Goal: Task Accomplishment & Management: Manage account settings

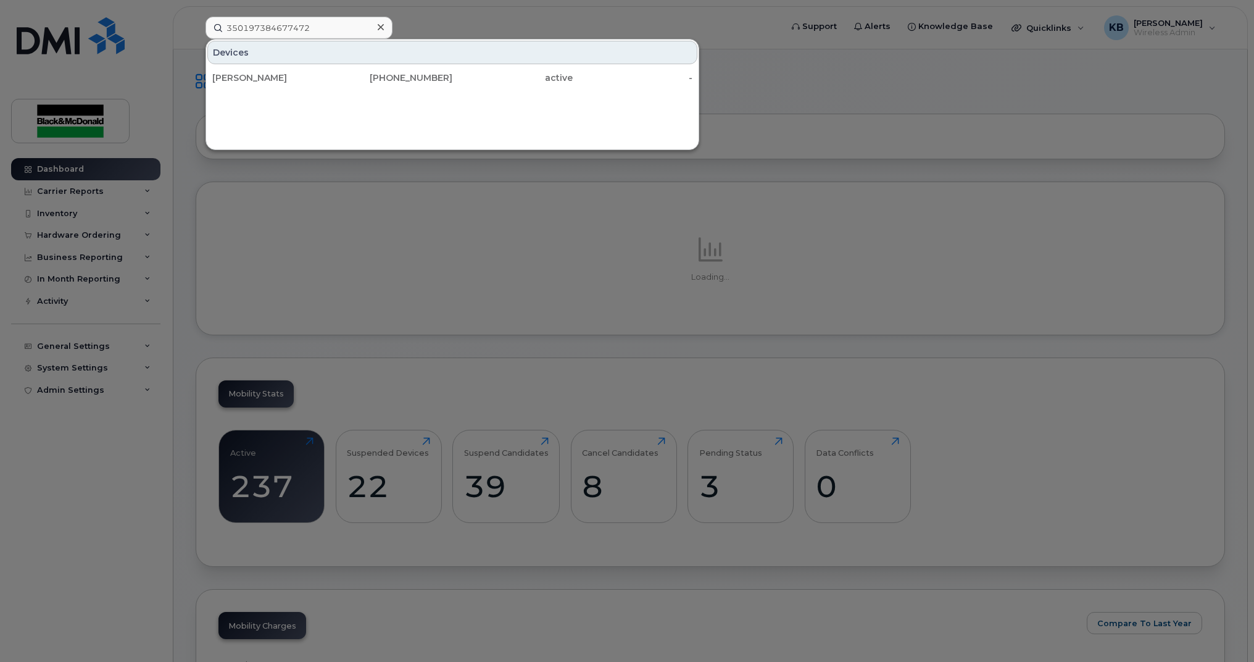
type input "350197384677472"
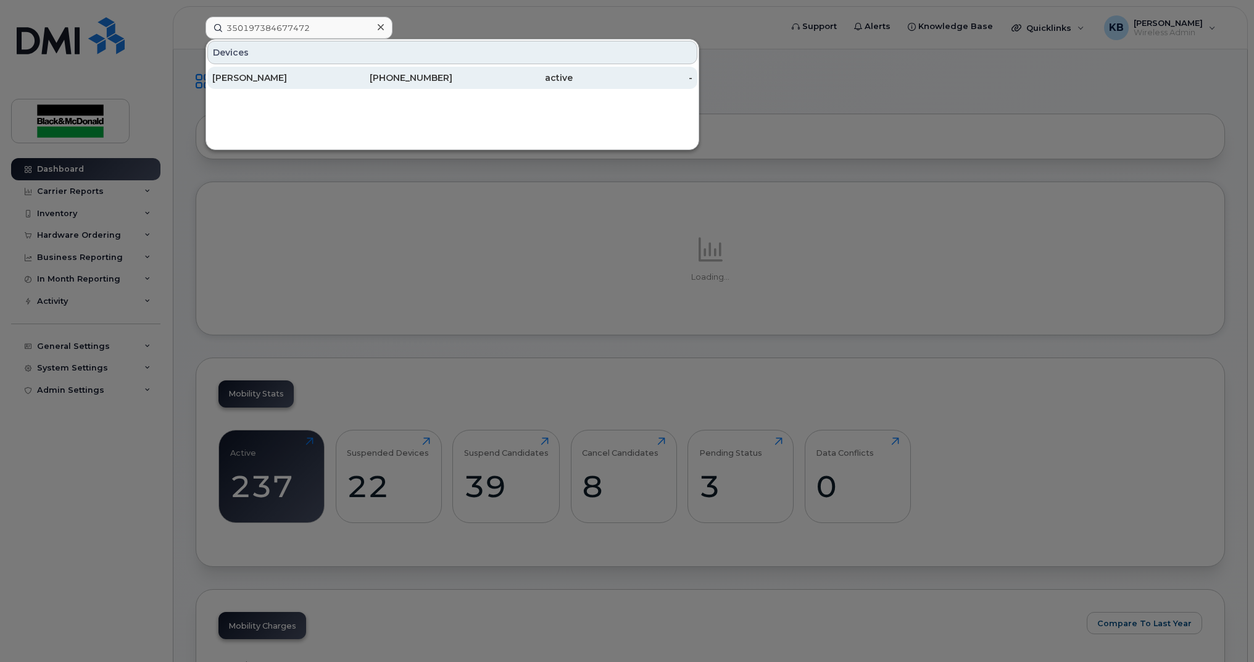
drag, startPoint x: 0, startPoint y: 0, endPoint x: 275, endPoint y: 80, distance: 286.0
click at [275, 80] on div "[PERSON_NAME]" at bounding box center [272, 78] width 120 height 12
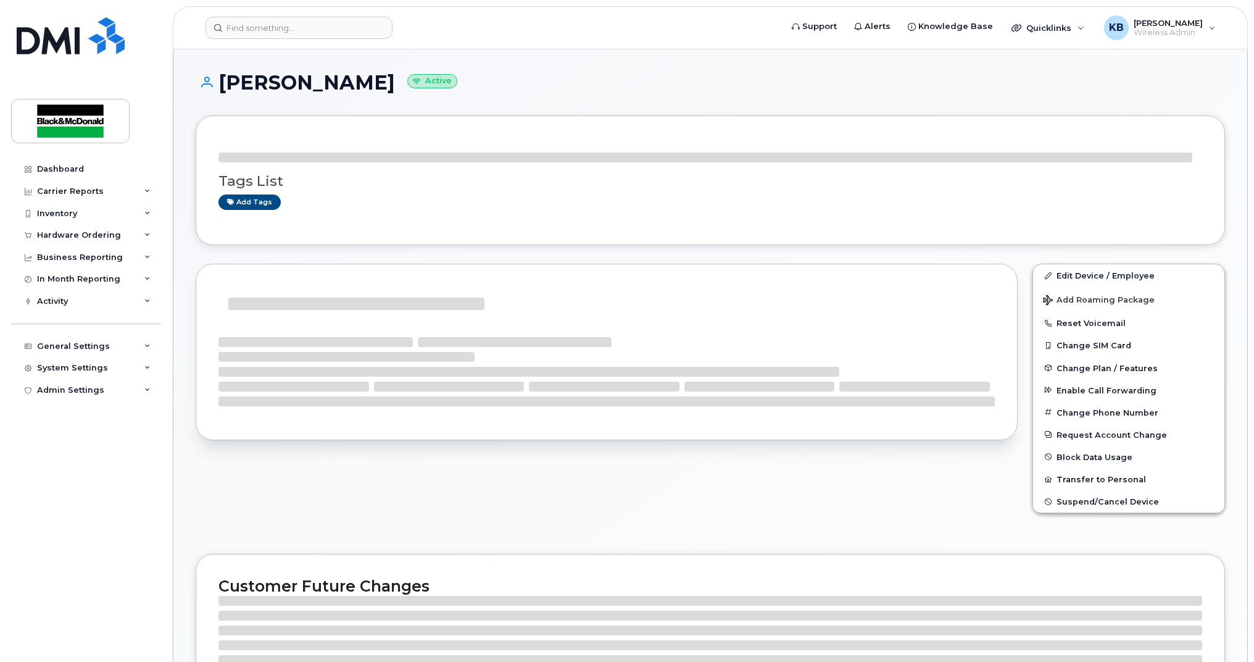
scroll to position [6, 0]
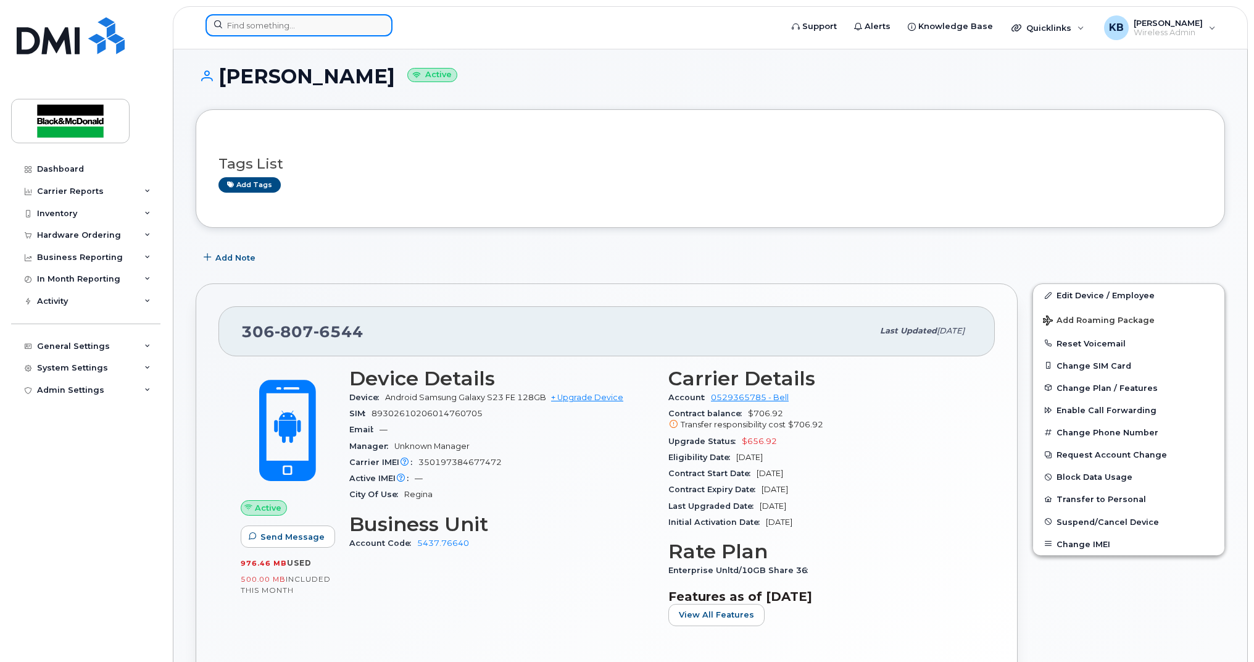
click at [294, 22] on input at bounding box center [299, 25] width 187 height 22
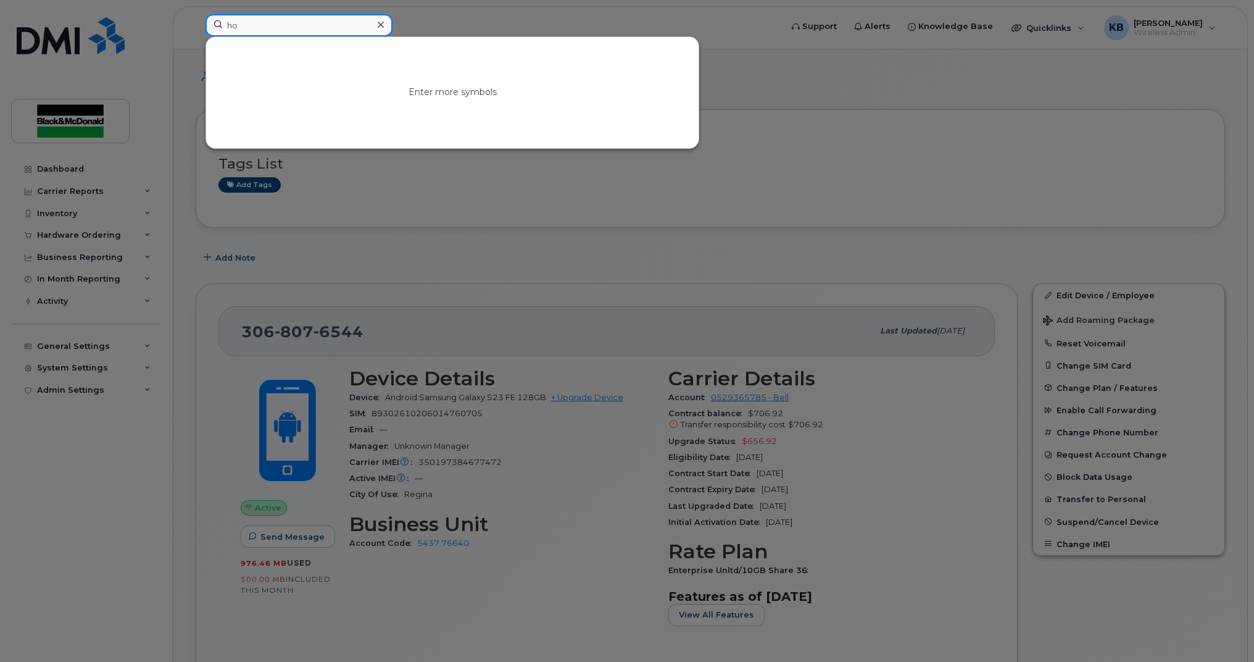
type input "h"
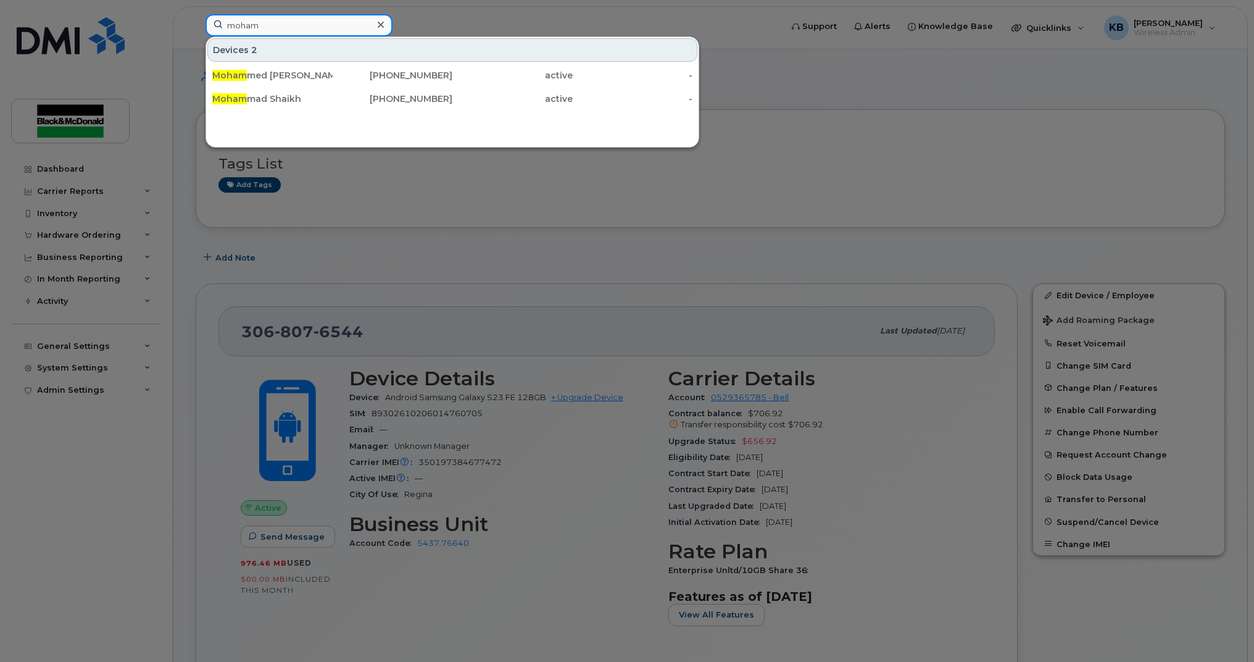
type input "moham"
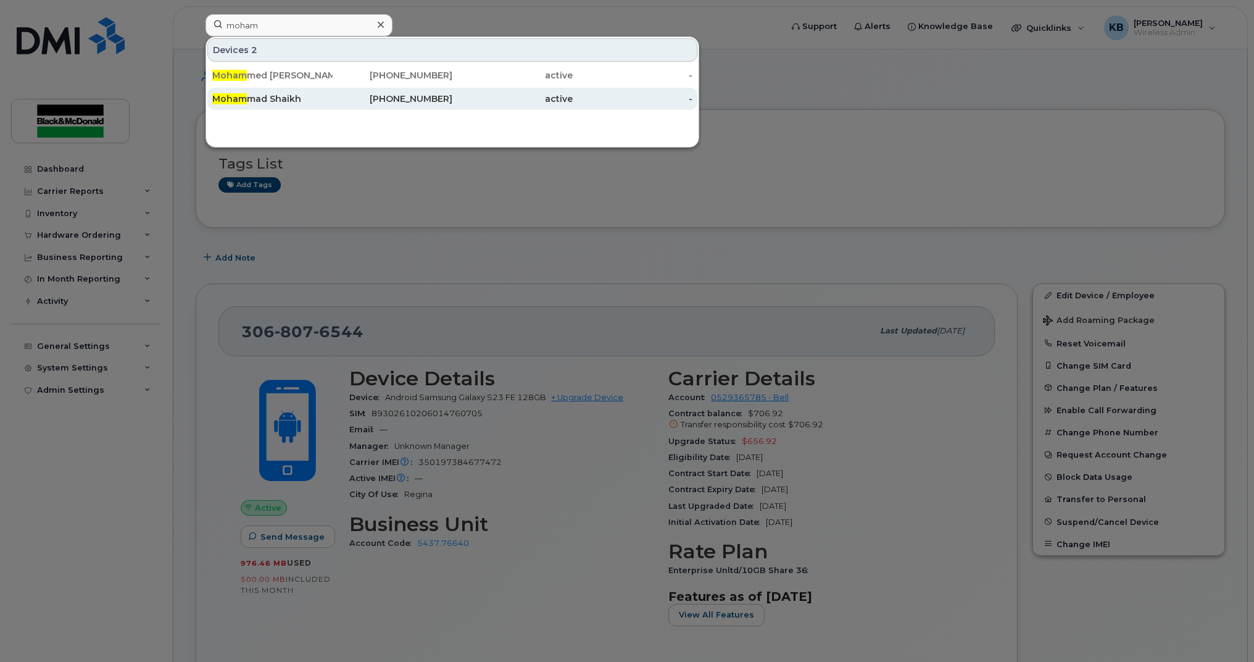
click at [420, 100] on div "[PHONE_NUMBER]" at bounding box center [393, 99] width 120 height 12
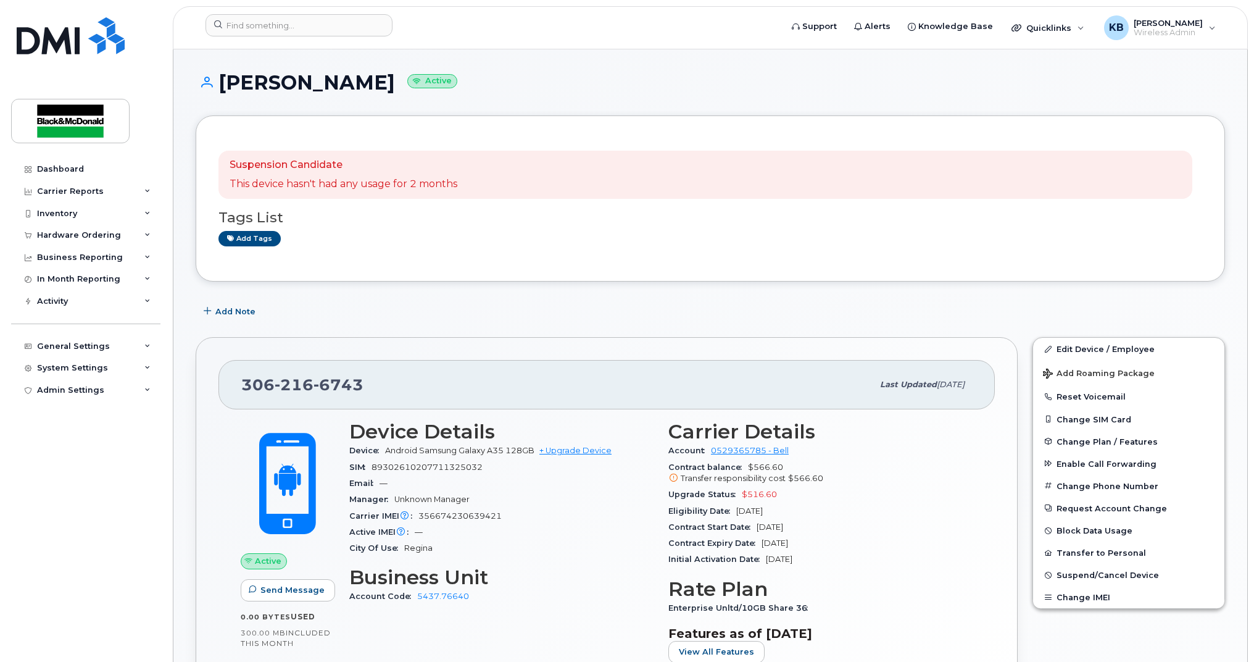
scroll to position [43, 0]
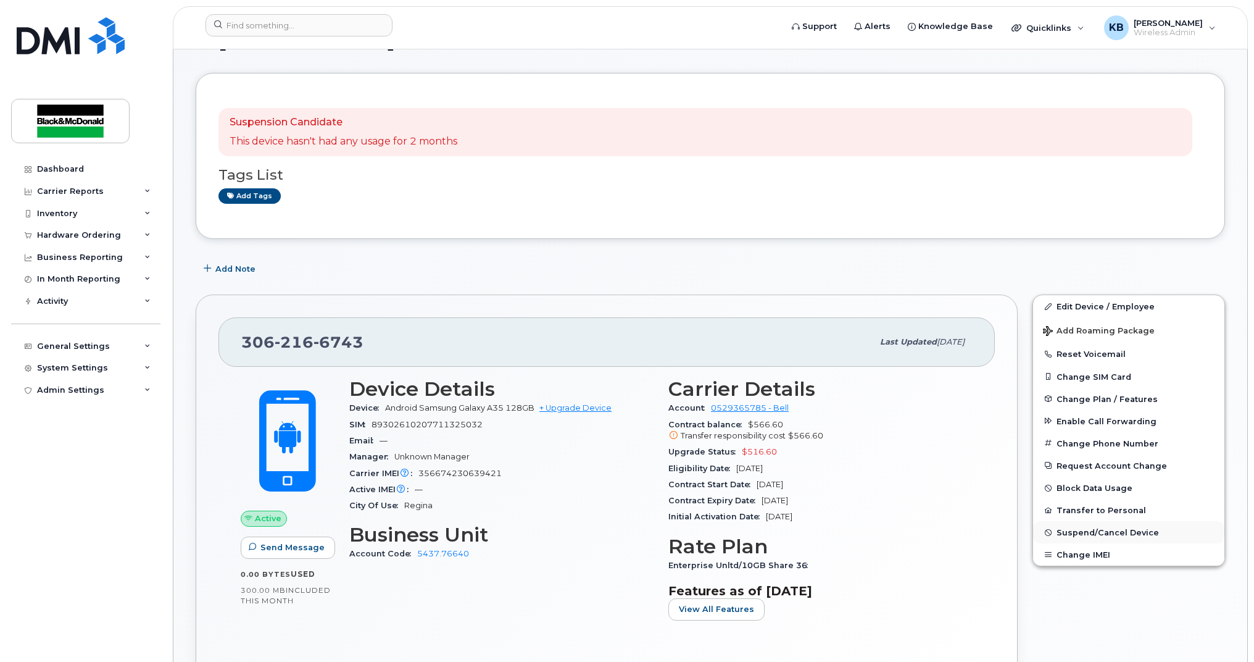
click at [1104, 533] on span "Suspend/Cancel Device" at bounding box center [1108, 532] width 102 height 9
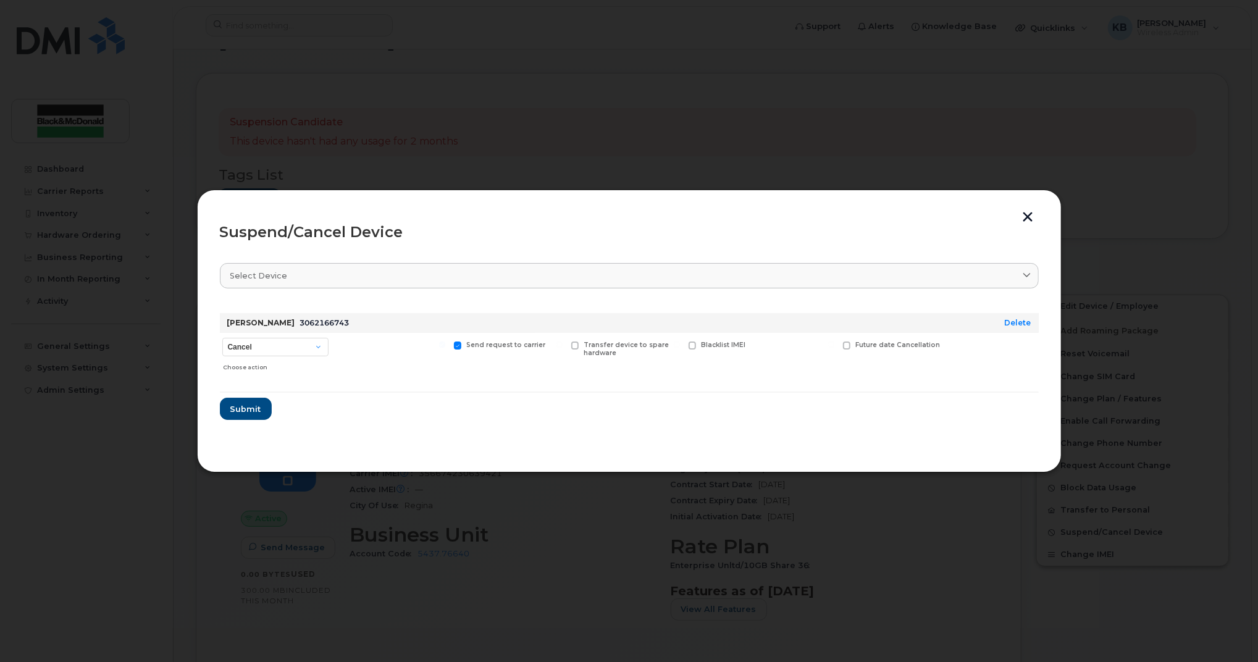
click at [314, 335] on div "Cancel Suspend - Extend Suspension Suspend - Reduced Rate Suspend - Full Rate S…" at bounding box center [275, 355] width 111 height 44
click at [313, 341] on select "Cancel Suspend - Extend Suspension Suspend - Reduced Rate Suspend - Full Rate S…" at bounding box center [275, 347] width 106 height 19
select select "[object Object]"
click at [222, 338] on select "Cancel Suspend - Extend Suspension Suspend - Reduced Rate Suspend - Full Rate S…" at bounding box center [275, 347] width 106 height 19
click at [255, 412] on span "Submit" at bounding box center [245, 409] width 31 height 12
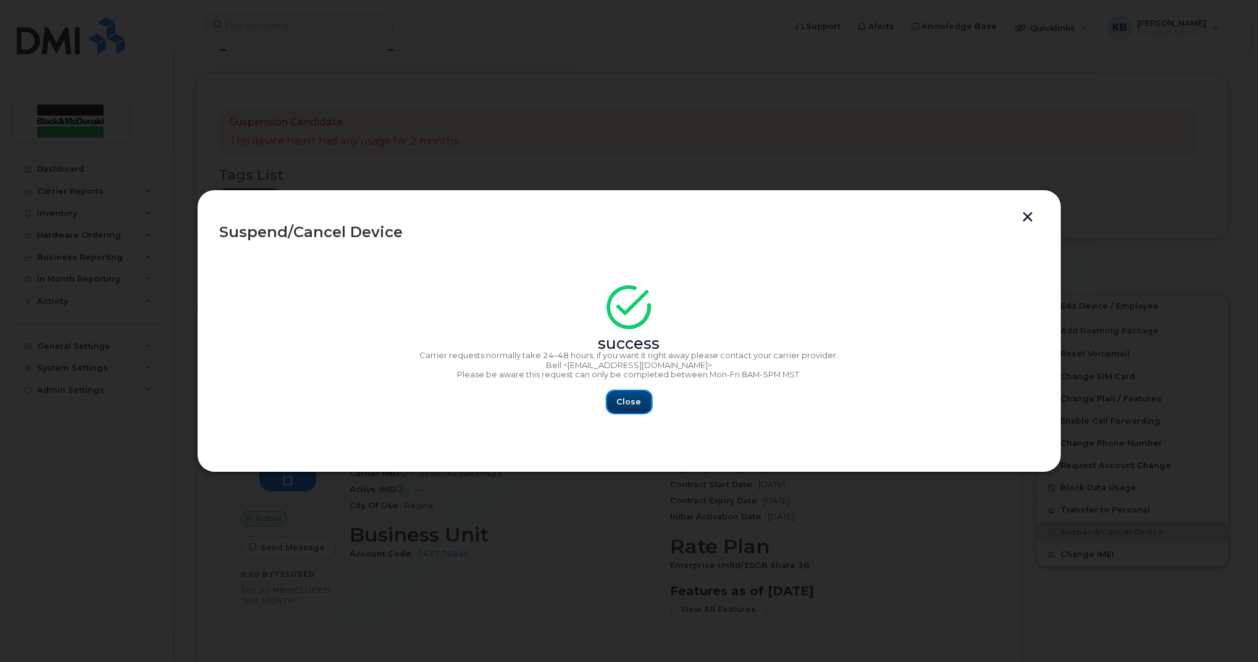
click at [627, 399] on span "Close" at bounding box center [629, 402] width 25 height 12
